Goal: Find specific page/section: Find specific page/section

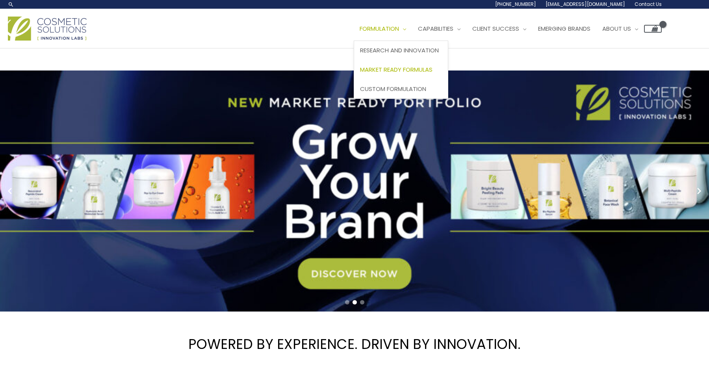
click at [408, 70] on span "Market Ready Formulas" at bounding box center [396, 69] width 72 height 8
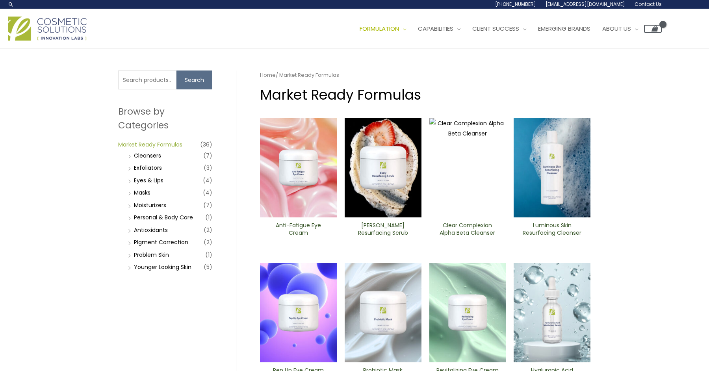
click at [134, 143] on link "Market Ready Formulas" at bounding box center [150, 145] width 64 height 8
